Goal: Book appointment/travel/reservation

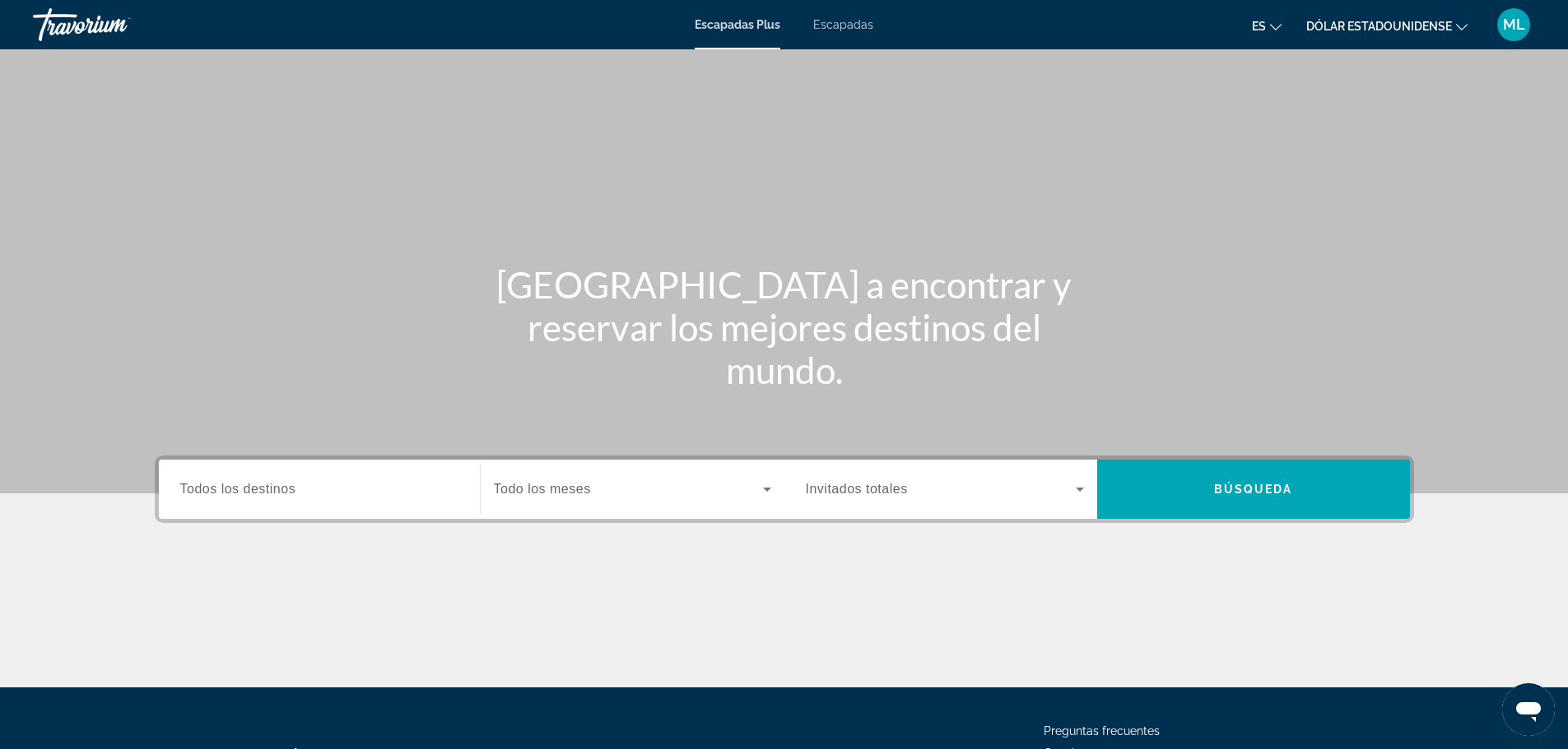
click at [320, 496] on input "Destination Todos los destinos" at bounding box center [319, 491] width 278 height 20
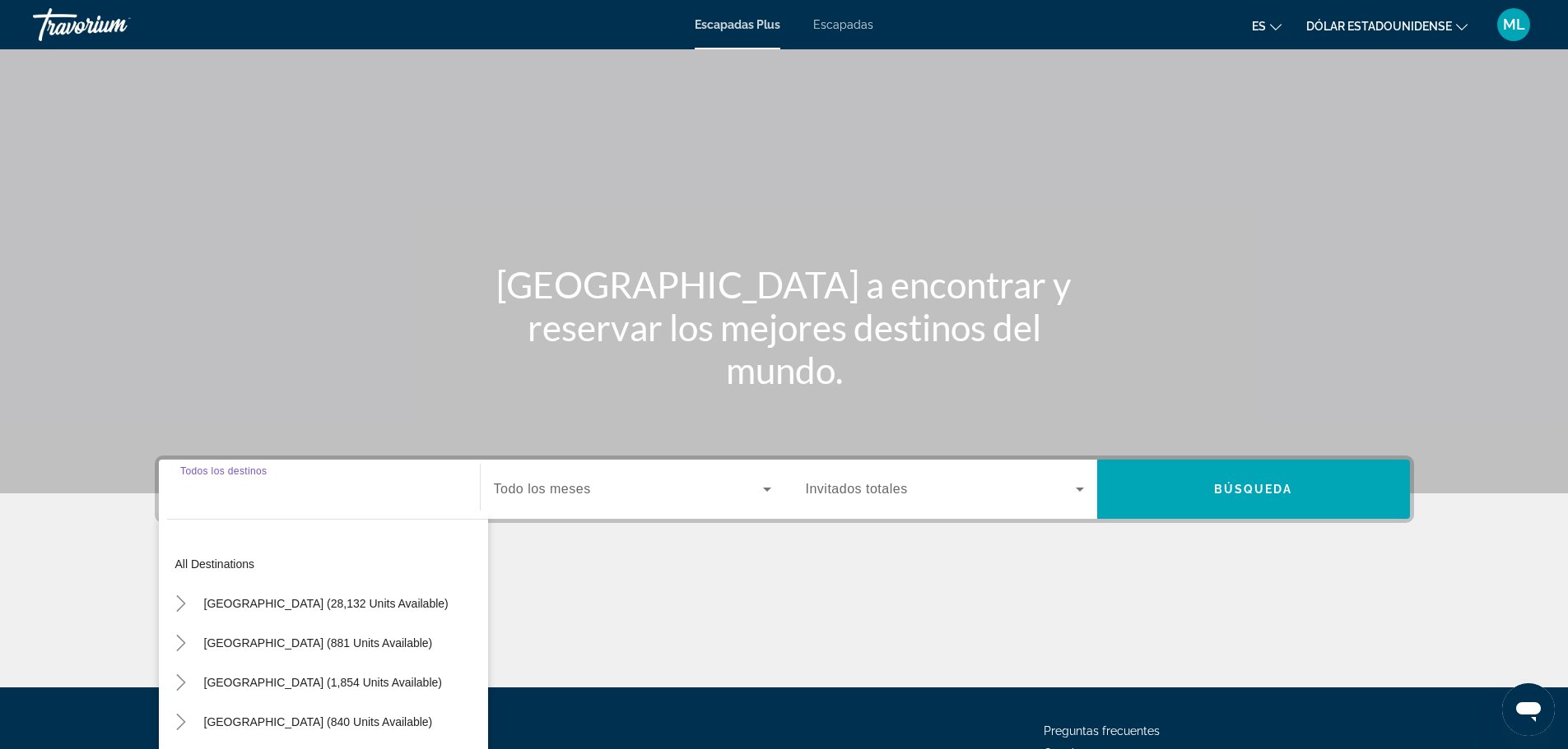
scroll to position [139, 0]
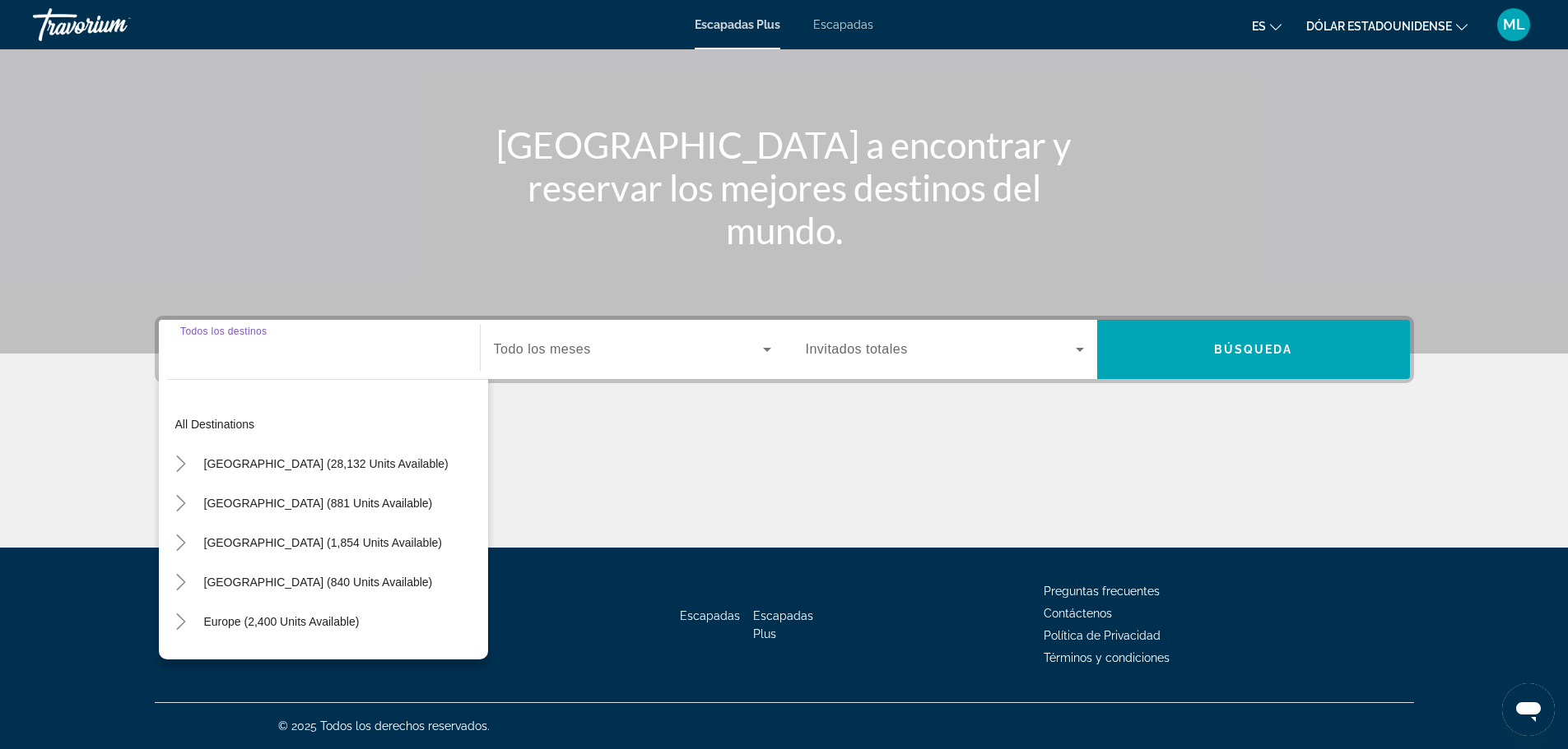
click at [329, 356] on input "Destination Todos los destinos" at bounding box center [319, 350] width 278 height 20
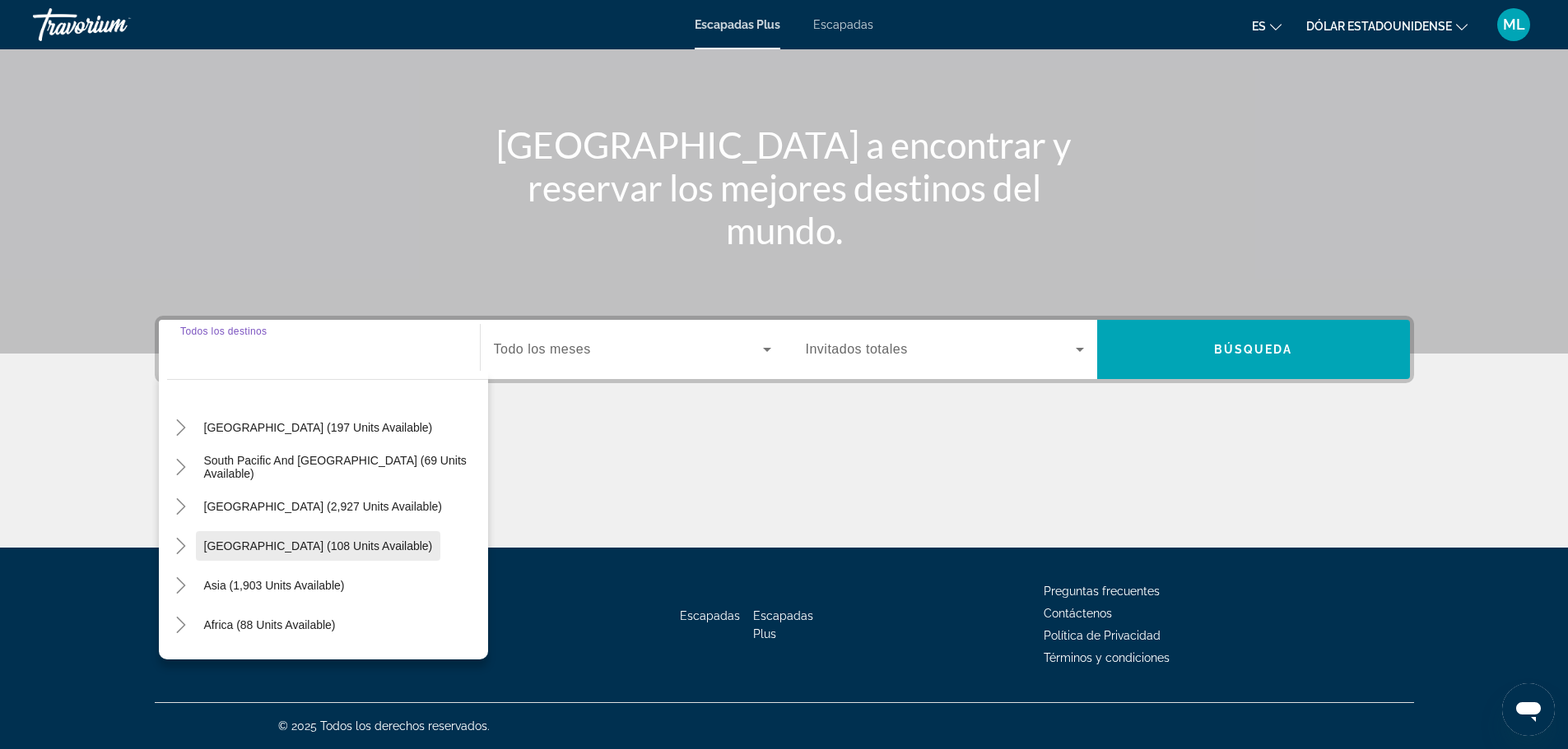
scroll to position [247, 0]
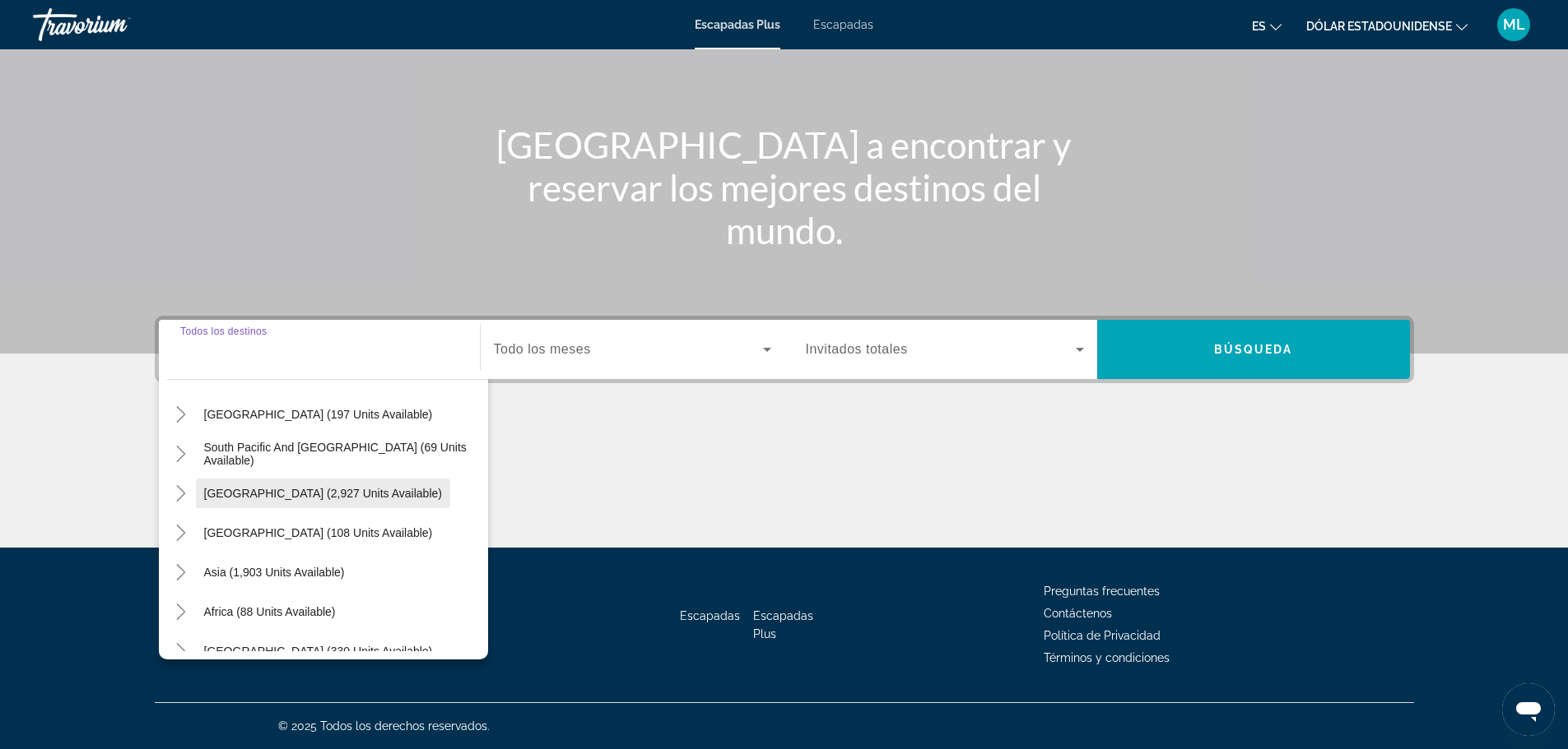
click at [297, 498] on span "[GEOGRAPHIC_DATA] (2,927 units available)" at bounding box center [323, 493] width 238 height 13
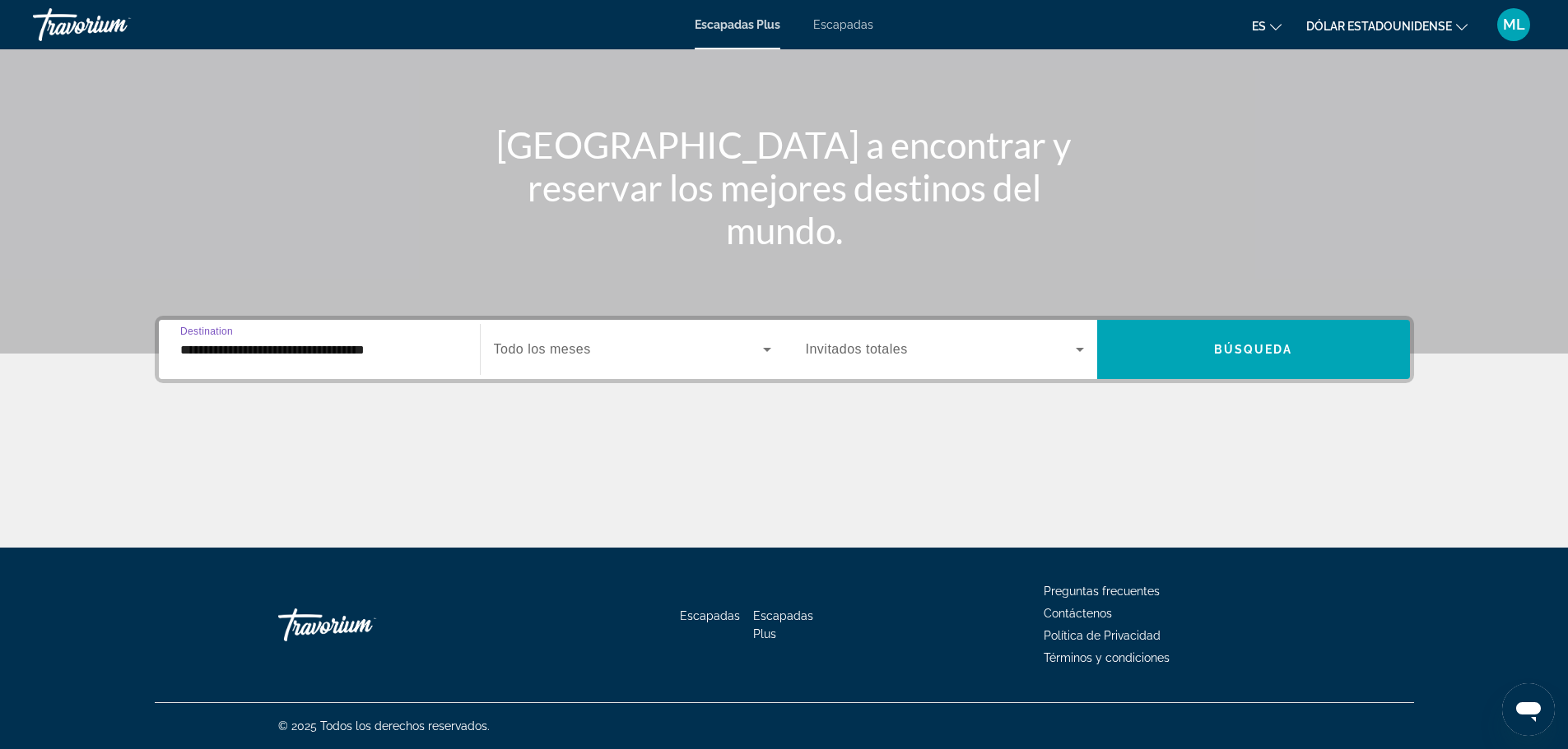
click at [356, 348] on input "**********" at bounding box center [319, 350] width 278 height 20
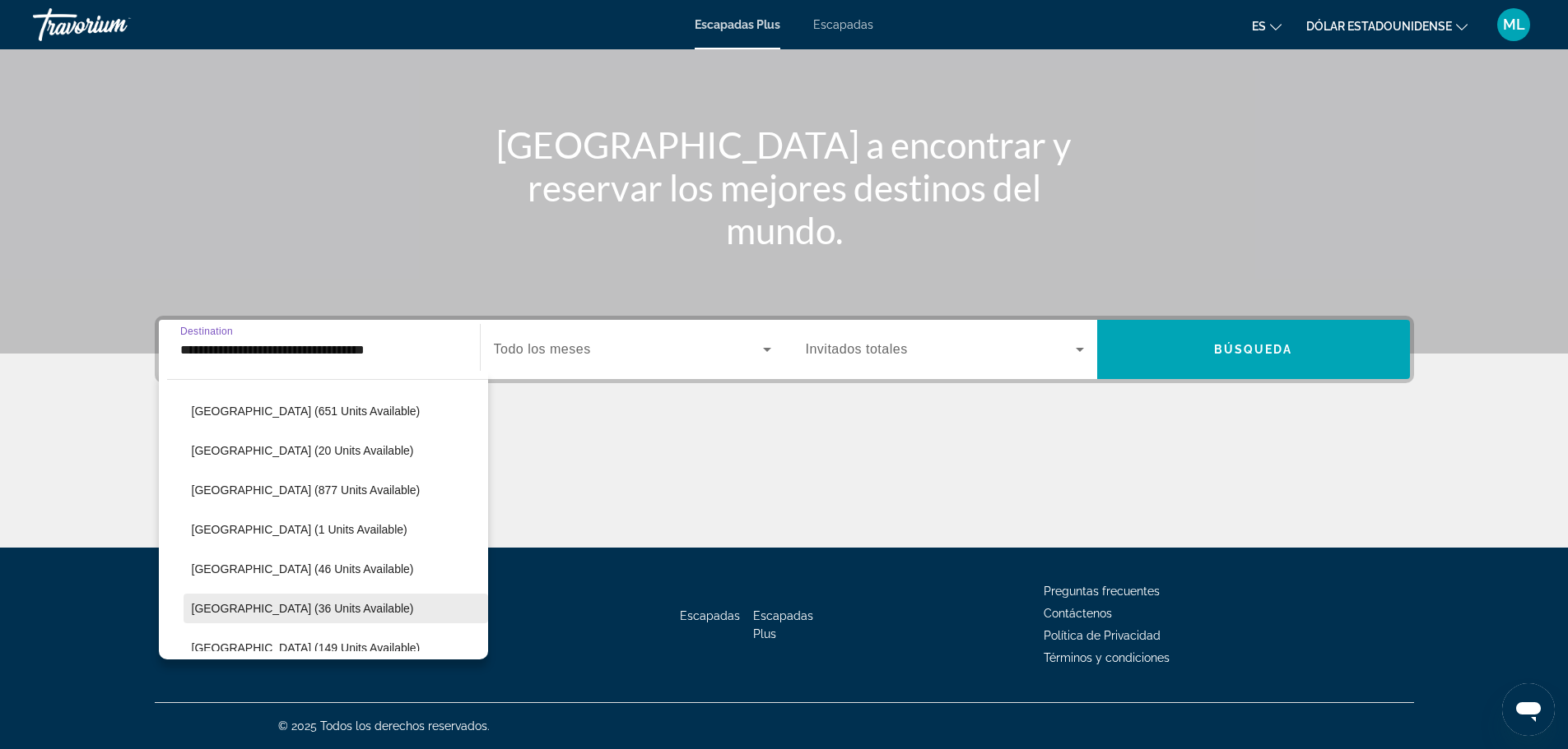
scroll to position [380, 0]
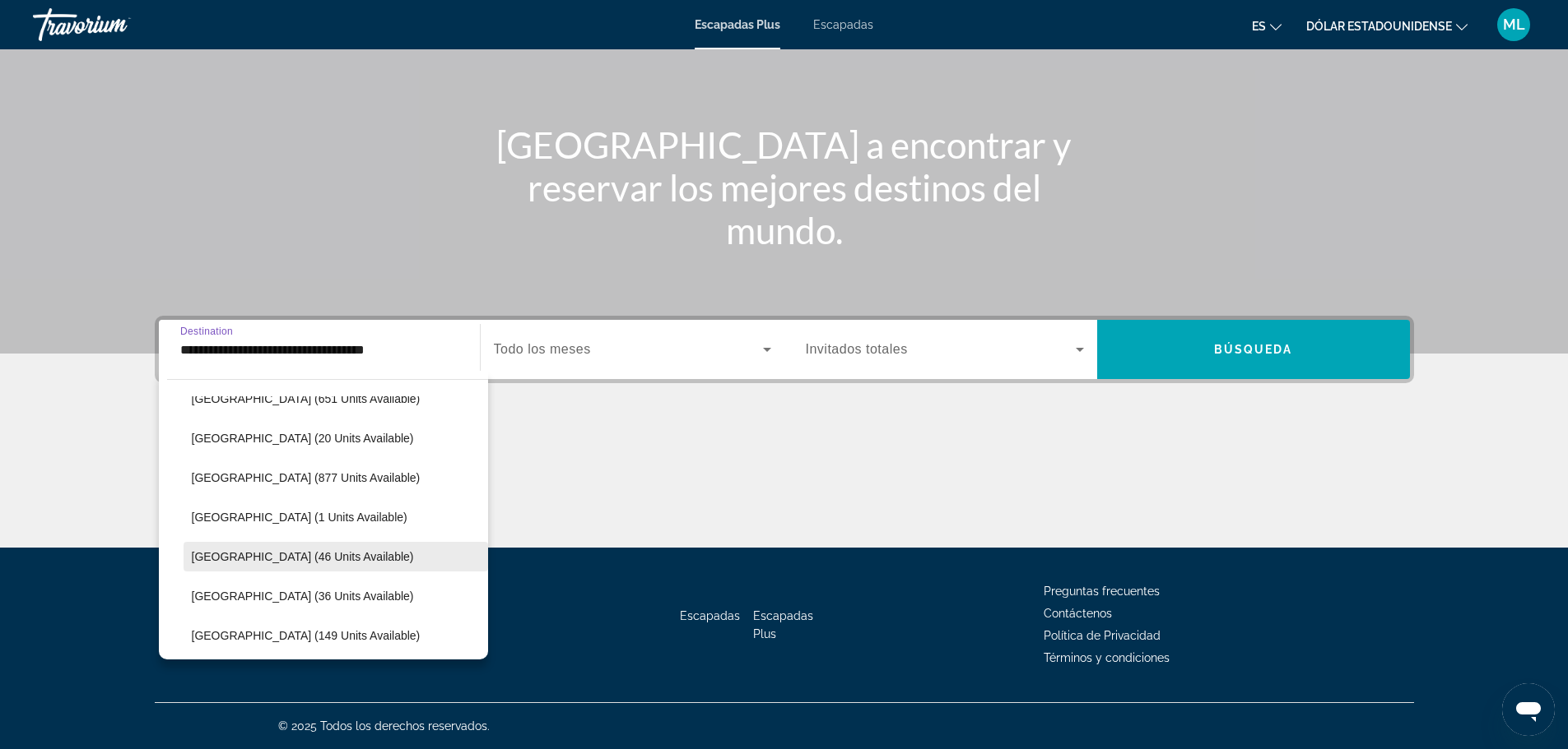
click at [245, 559] on span "[GEOGRAPHIC_DATA] (46 units available)" at bounding box center [303, 556] width 222 height 13
type input "**********"
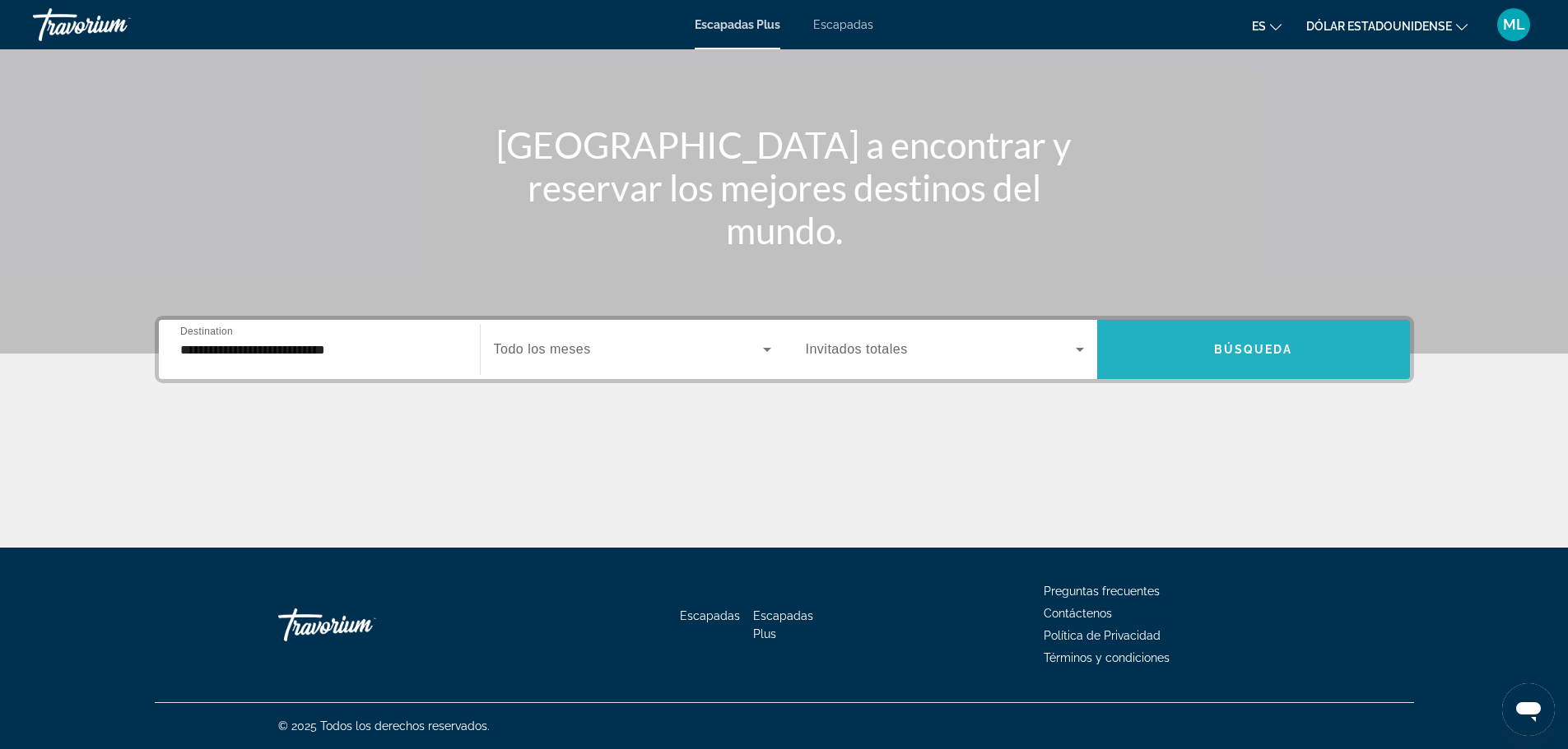
click at [1210, 347] on span "Widget de búsqueda" at bounding box center [1253, 349] width 312 height 39
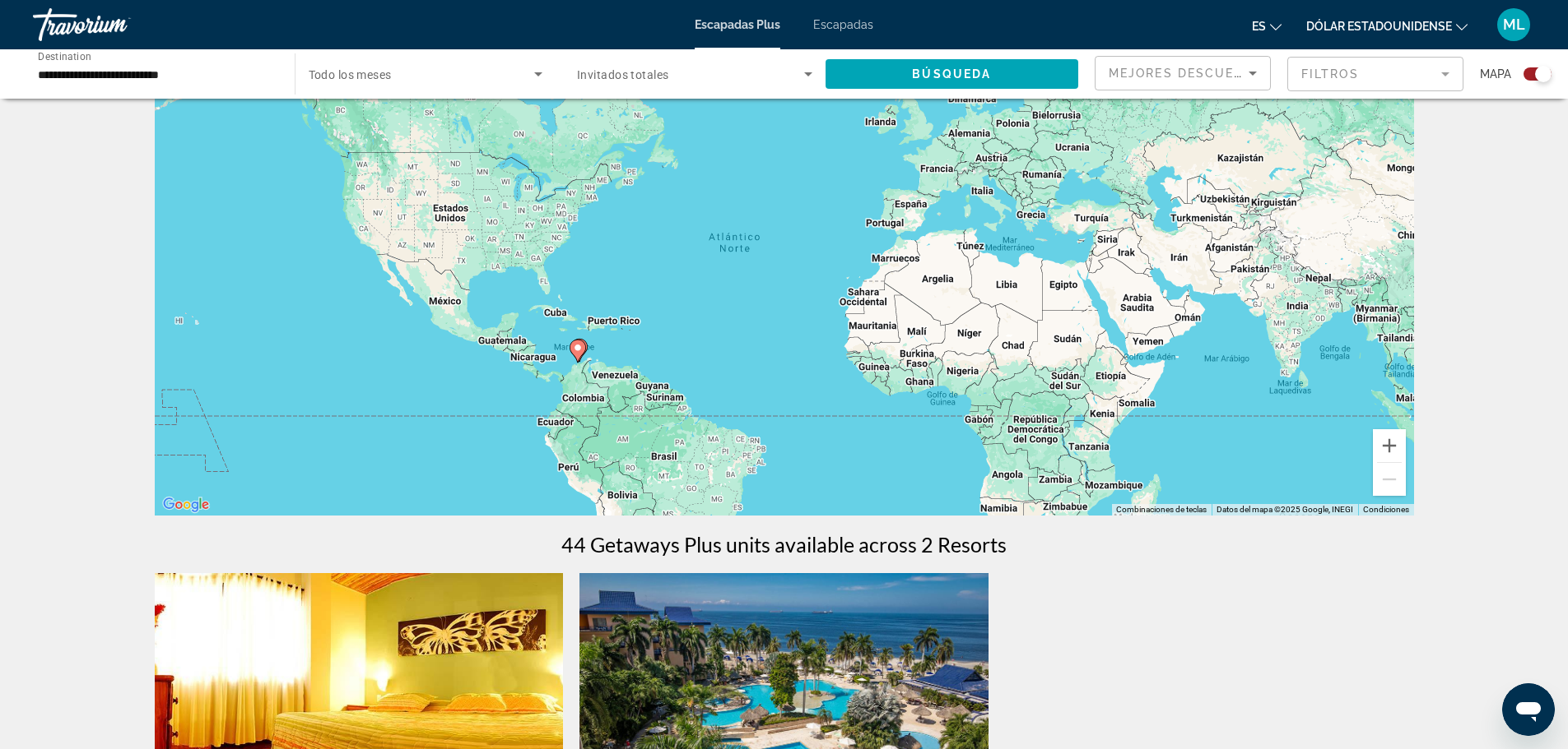
scroll to position [412, 0]
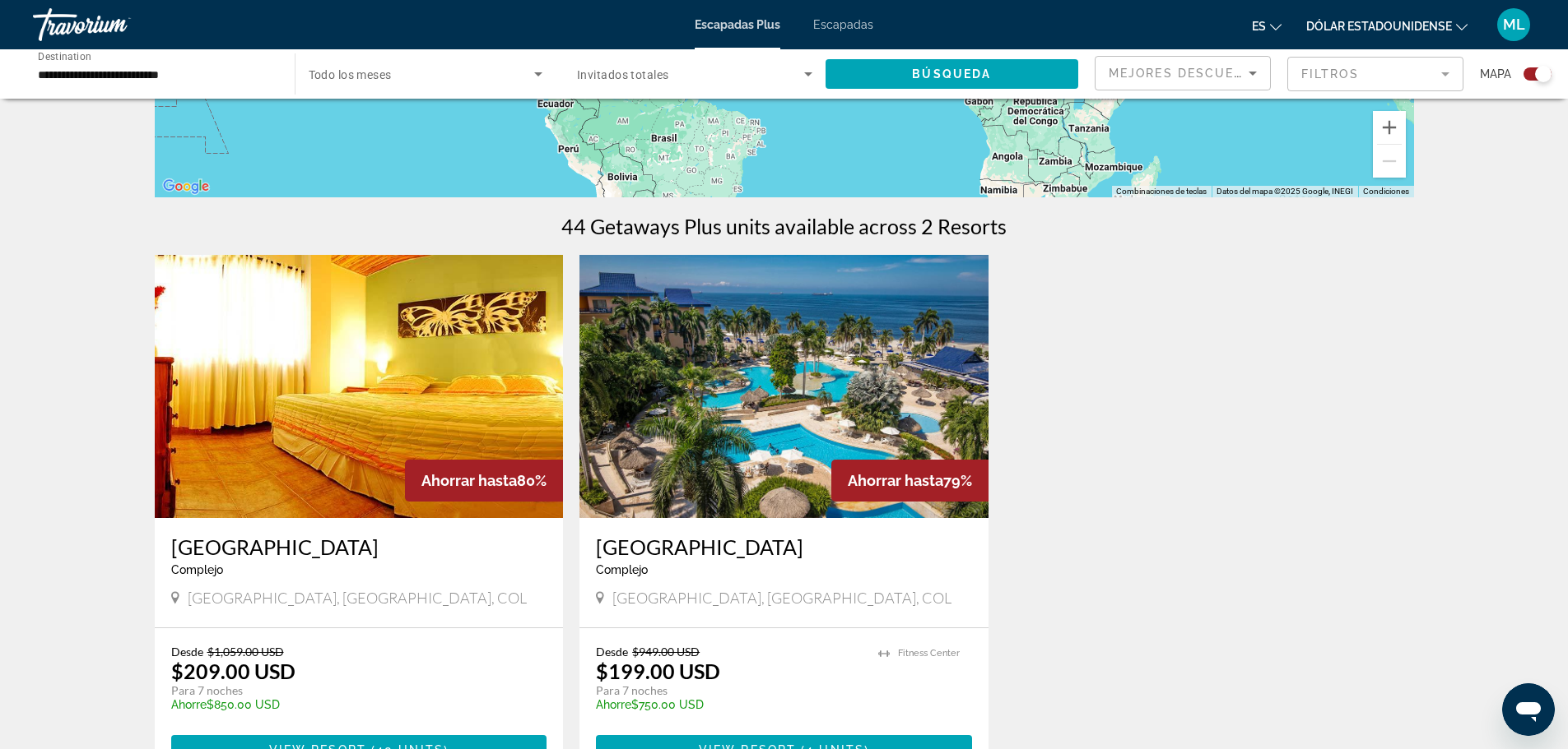
click at [325, 551] on h3 "[GEOGRAPHIC_DATA]" at bounding box center [358, 546] width 376 height 24
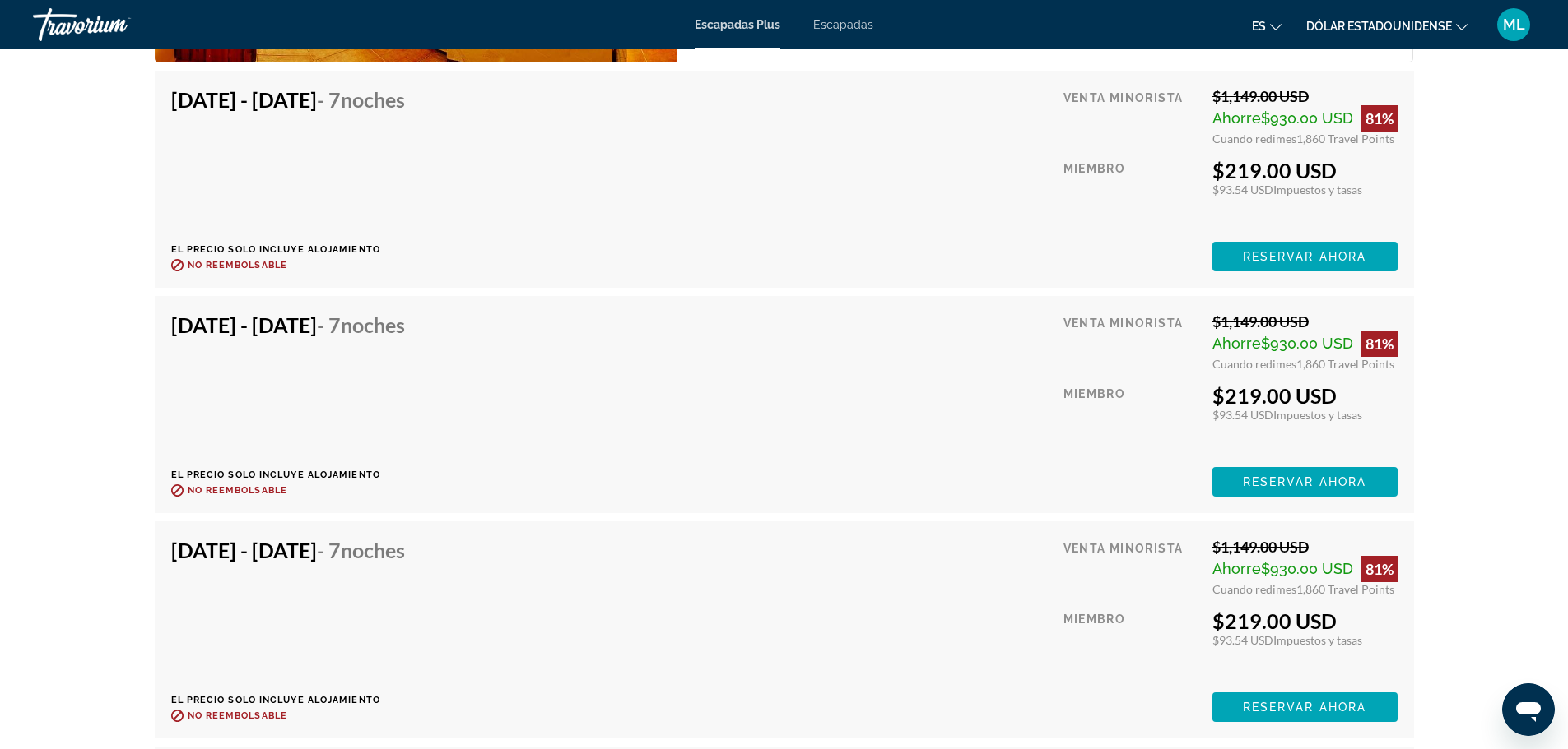
scroll to position [5796, 0]
